Goal: Transaction & Acquisition: Purchase product/service

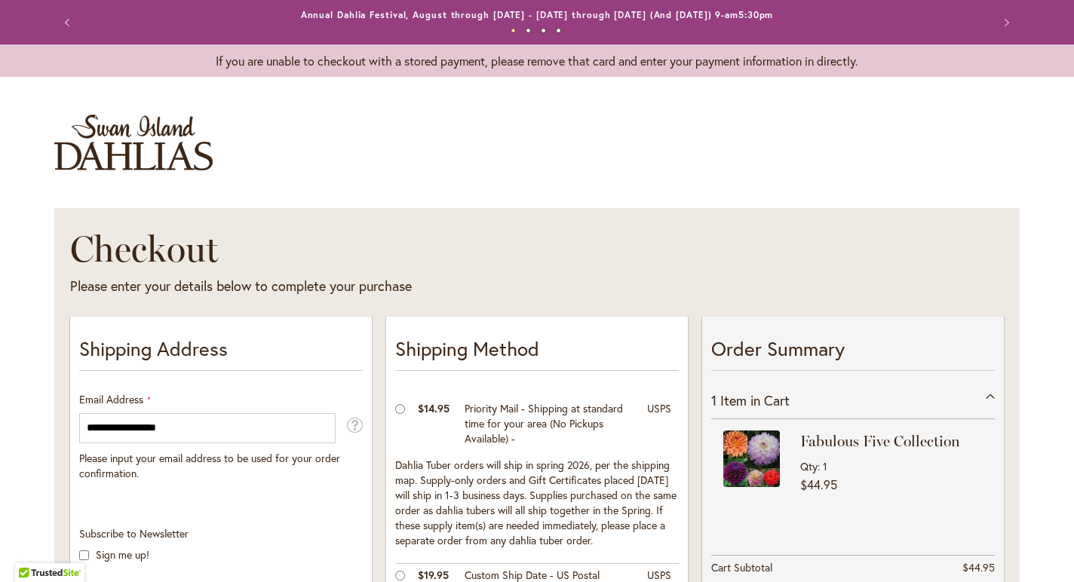
select select "**"
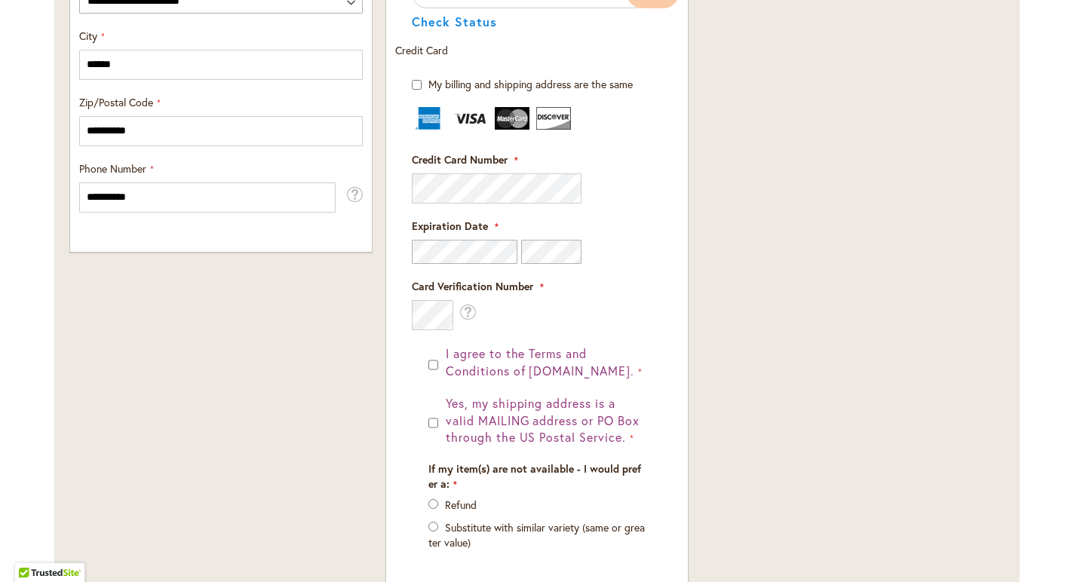
click at [392, 461] on div "Payment Information Payment Method Discount Code Enter discount code Apply" at bounding box center [537, 229] width 302 height 830
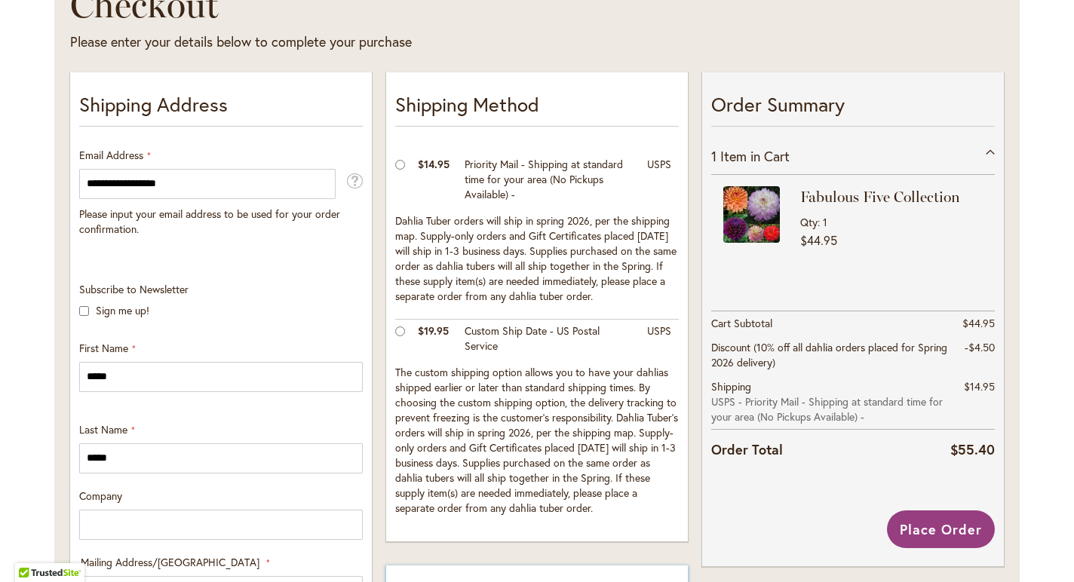
scroll to position [276, 0]
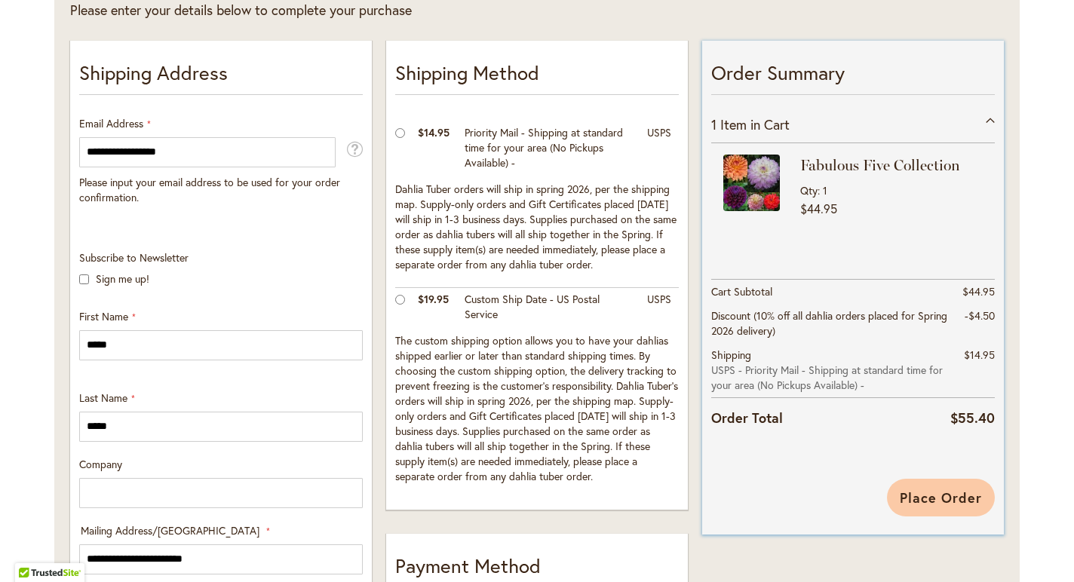
click at [948, 496] on span "Place Order" at bounding box center [941, 498] width 82 height 18
